Goal: Information Seeking & Learning: Compare options

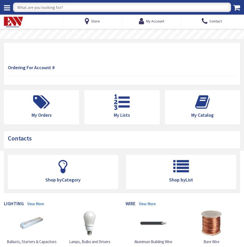
click at [79, 8] on input "text" at bounding box center [122, 7] width 218 height 9
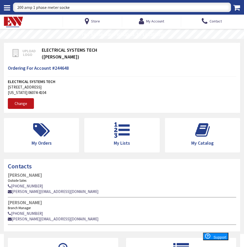
type input "200 amp 1 phase meter socket"
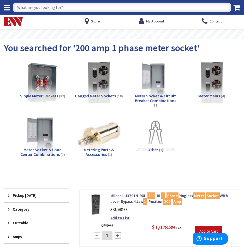
type input "[PERSON_NAME][GEOGRAPHIC_DATA], [GEOGRAPHIC_DATA]"
click at [42, 95] on span "Single Meter Sockets" at bounding box center [39, 95] width 38 height 5
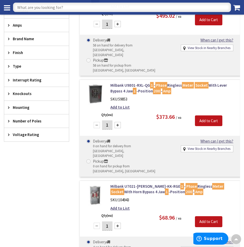
scroll to position [131, 0]
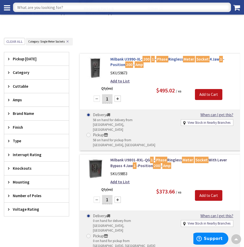
click at [176, 57] on link "Milbank U3990-XL- 200 1 - Phase Ringless Meter Socket 4 Jaw 1 -Position 200 - A…" at bounding box center [173, 61] width 126 height 11
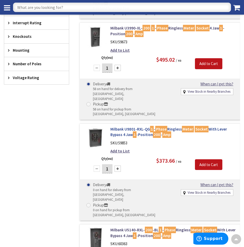
scroll to position [261, 0]
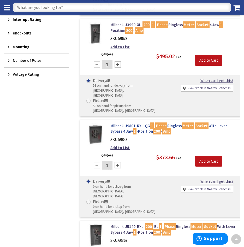
click at [145, 123] on link "Milbank U9801-RXL-QG 1 - Phase Ringless Meter Socket With Lever Bypass 4 Jaw 1 …" at bounding box center [173, 128] width 126 height 11
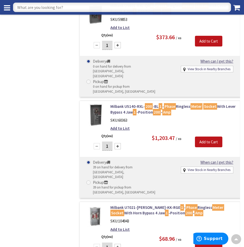
scroll to position [392, 0]
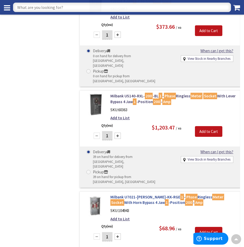
click at [148, 194] on link "Milbank U7021-RL-TG-KK-RGE 1 - Phase Ringless Meter Socket With Horn Bypass 4 J…" at bounding box center [173, 199] width 126 height 11
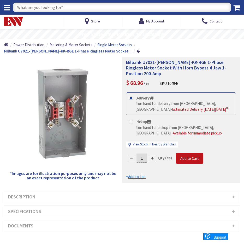
click at [112, 44] on span "Single Meter Sockets" at bounding box center [114, 44] width 35 height 5
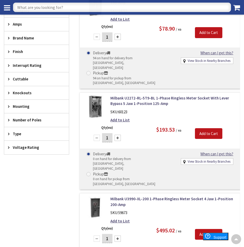
scroll to position [183, 0]
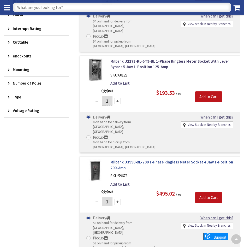
click at [158, 159] on link "Milbank U3990-XL-200 1-Phase Ringless Meter Socket 4 Jaw 1-Position 200-Amp" at bounding box center [173, 164] width 126 height 11
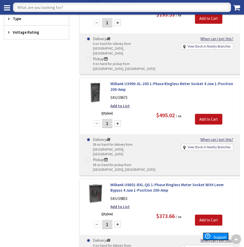
scroll to position [278, 0]
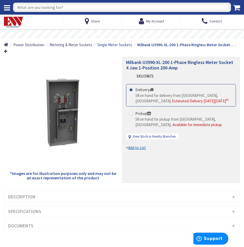
click at [112, 44] on span "Single Meter Sockets" at bounding box center [114, 44] width 35 height 5
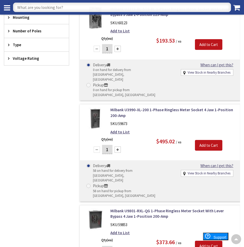
scroll to position [287, 0]
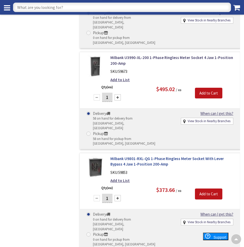
click at [144, 156] on link "Milbank U9801-RXL-QG 1-Phase Ringless Meter Socket With Lever Bypass 4 Jaw 1-Po…" at bounding box center [173, 161] width 126 height 11
